Goal: Task Accomplishment & Management: Use online tool/utility

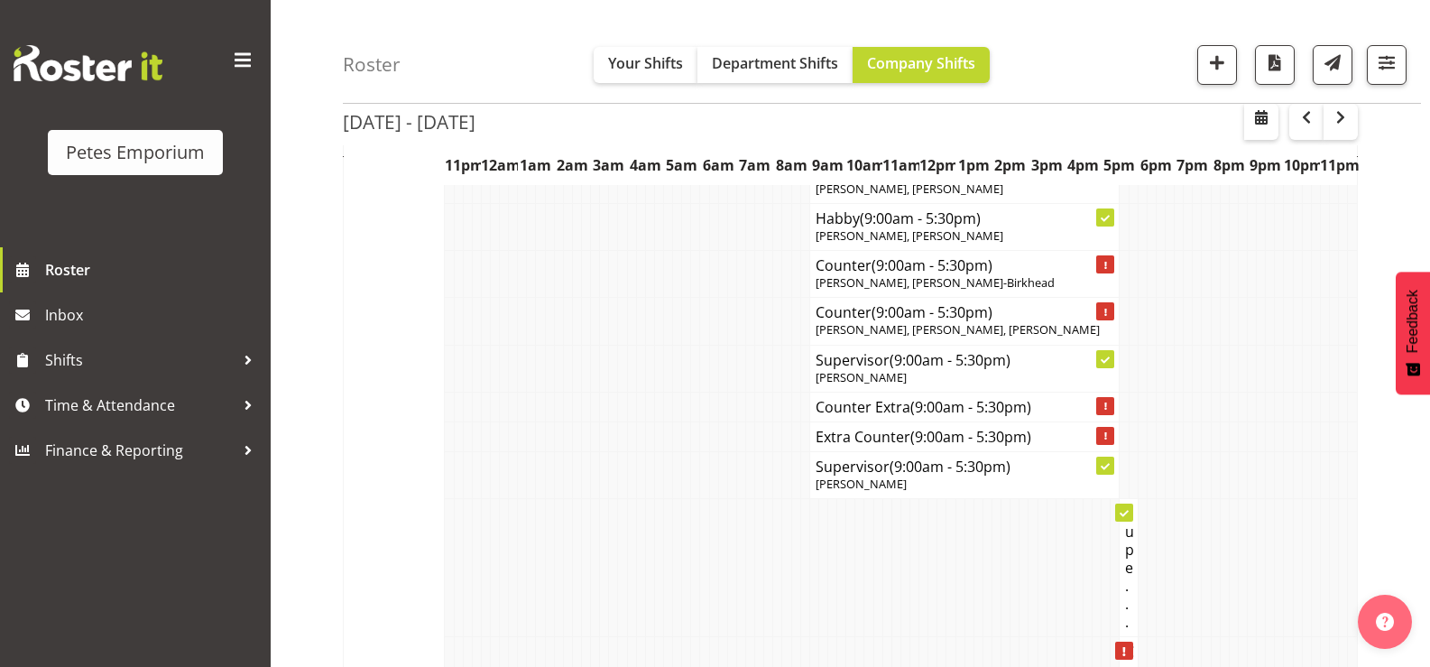
scroll to position [1264, 0]
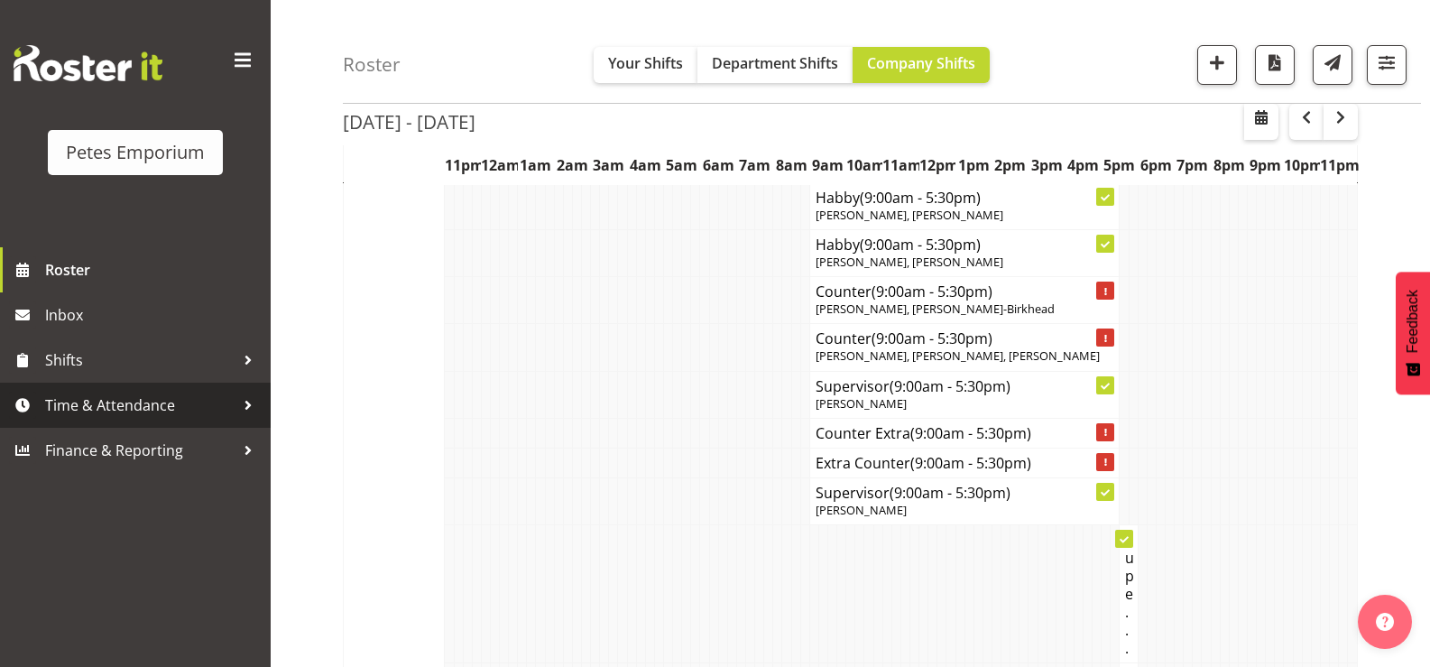
click at [134, 412] on span "Time & Attendance" at bounding box center [140, 405] width 190 height 27
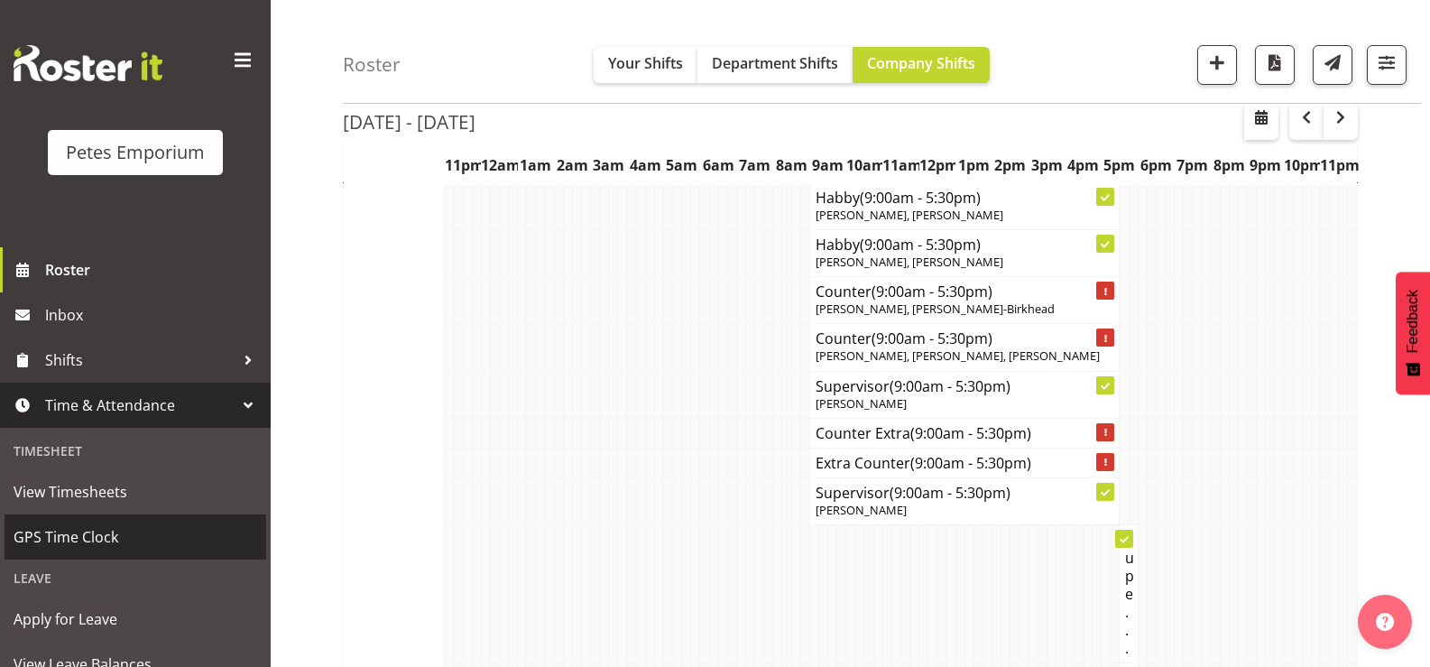
click at [82, 532] on span "GPS Time Clock" at bounding box center [136, 536] width 244 height 27
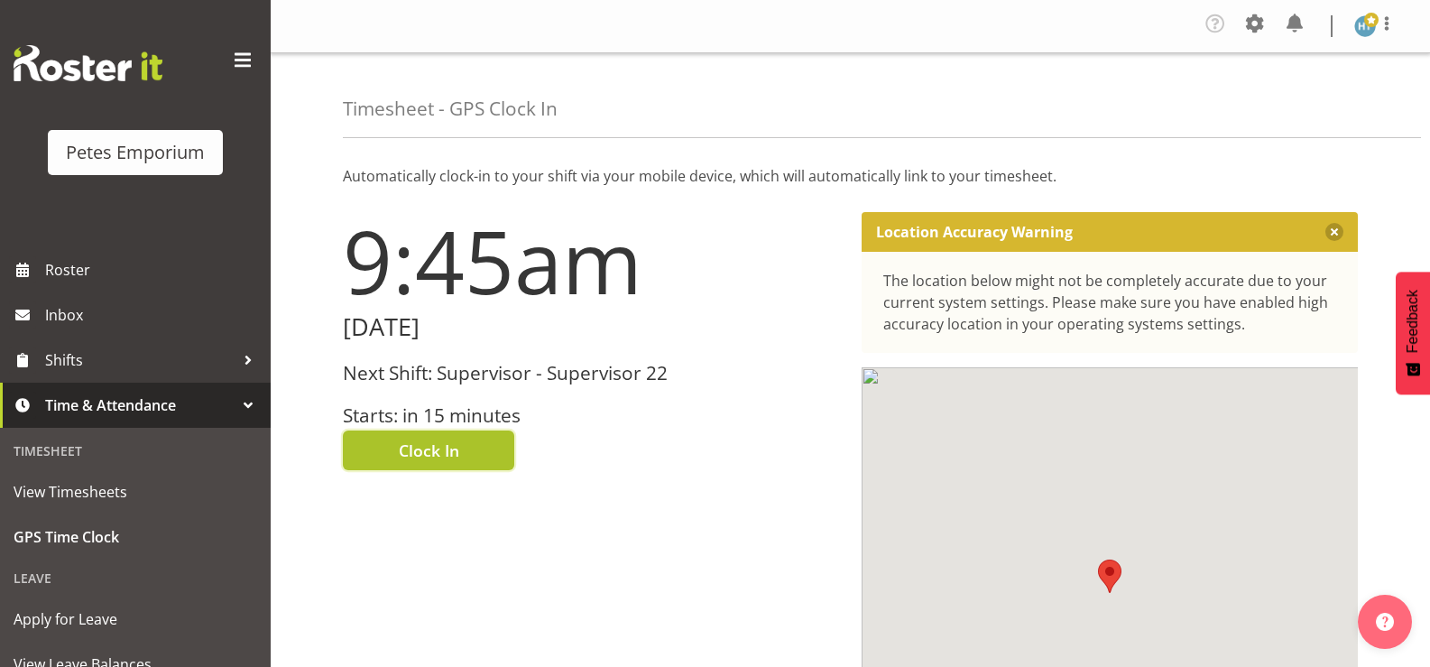
click at [426, 448] on span "Clock In" at bounding box center [429, 450] width 60 height 23
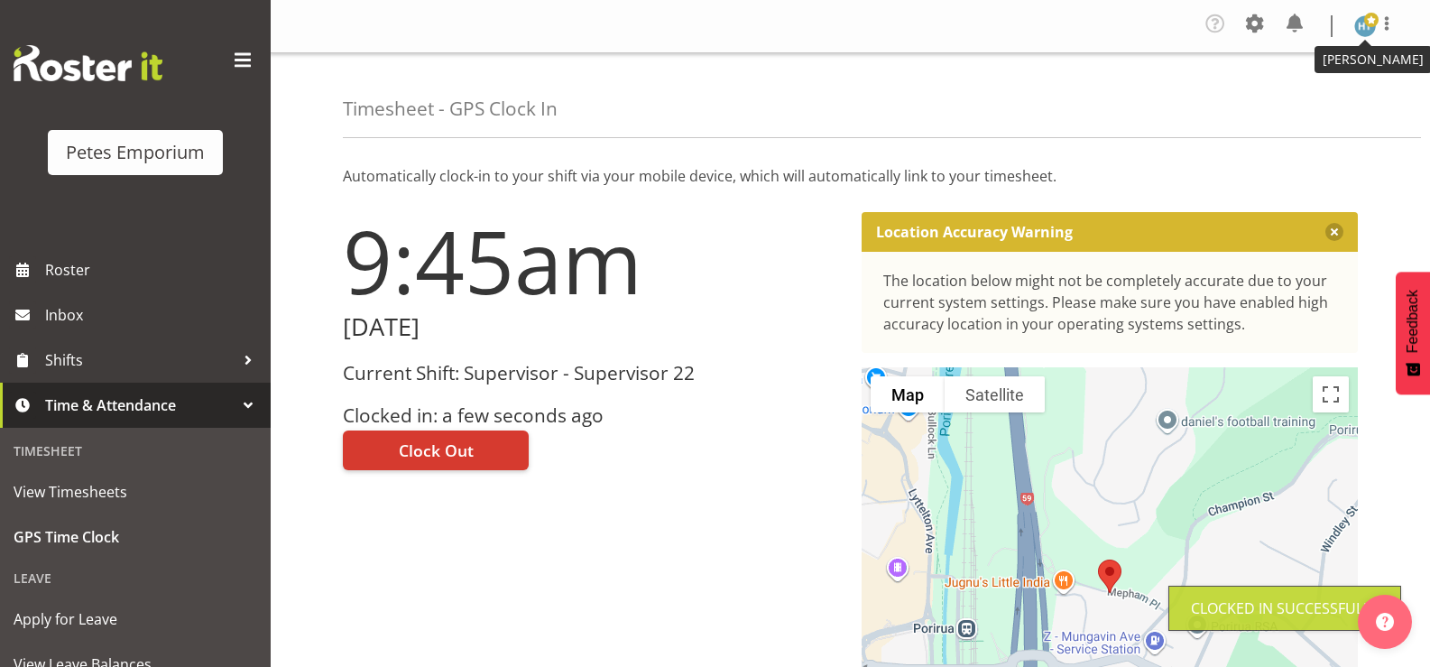
click at [1366, 30] on img at bounding box center [1366, 26] width 22 height 22
click at [1282, 110] on link "Log Out" at bounding box center [1311, 99] width 173 height 32
